Goal: Task Accomplishment & Management: Complete application form

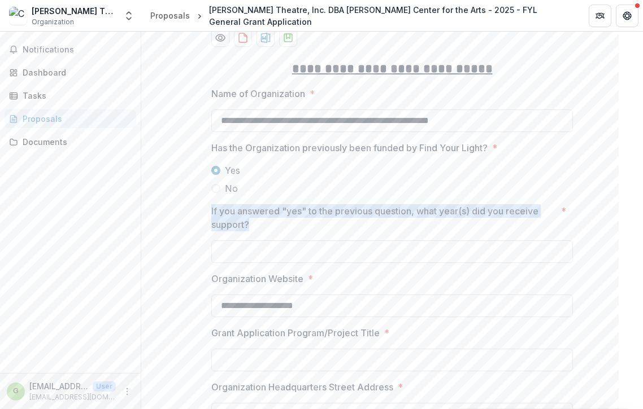
scroll to position [156, 0]
